Goal: Transaction & Acquisition: Purchase product/service

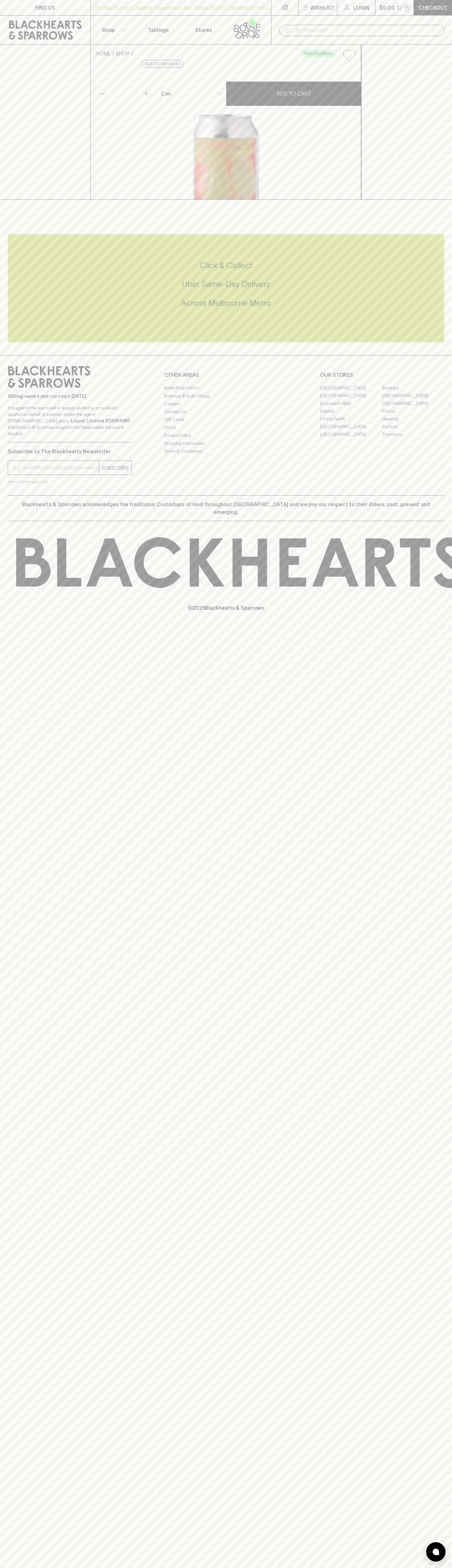
click at [433, 12] on link "Checkout" at bounding box center [433, 7] width 38 height 15
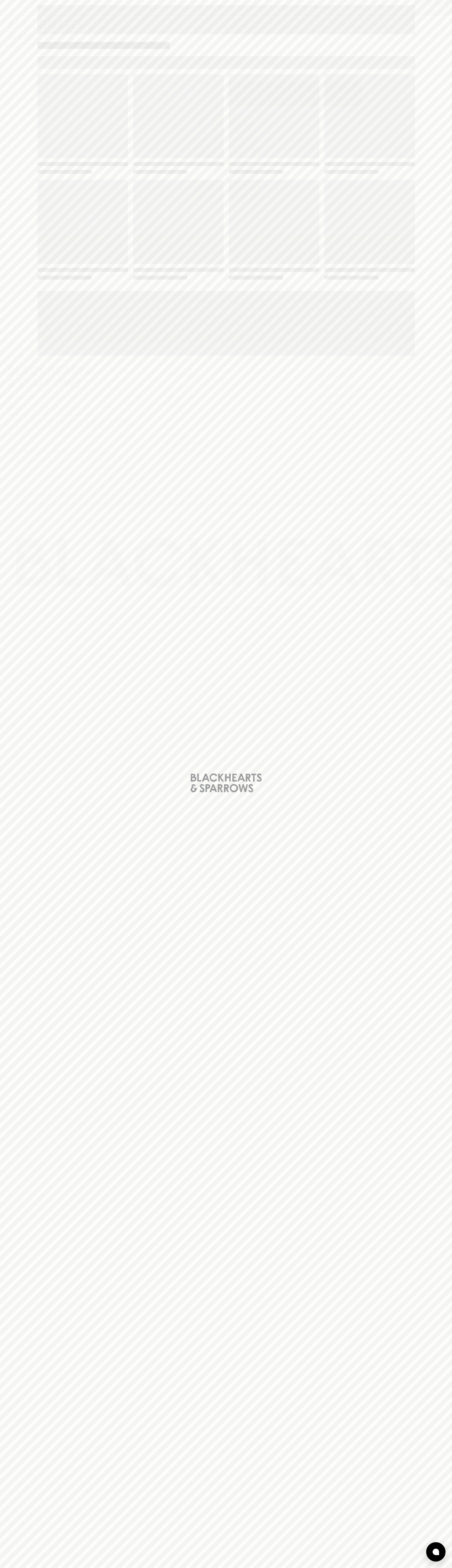
click at [429, 617] on div "Loading" at bounding box center [226, 784] width 452 height 1568
click at [254, 1567] on html "FIND US | No Bad Bottles | Sibling Owned and Run Since 2006 | No Bad Bottles | …" at bounding box center [226, 784] width 452 height 1568
click at [2, 702] on div "Loading" at bounding box center [226, 784] width 452 height 1568
